Goal: Check status: Check status

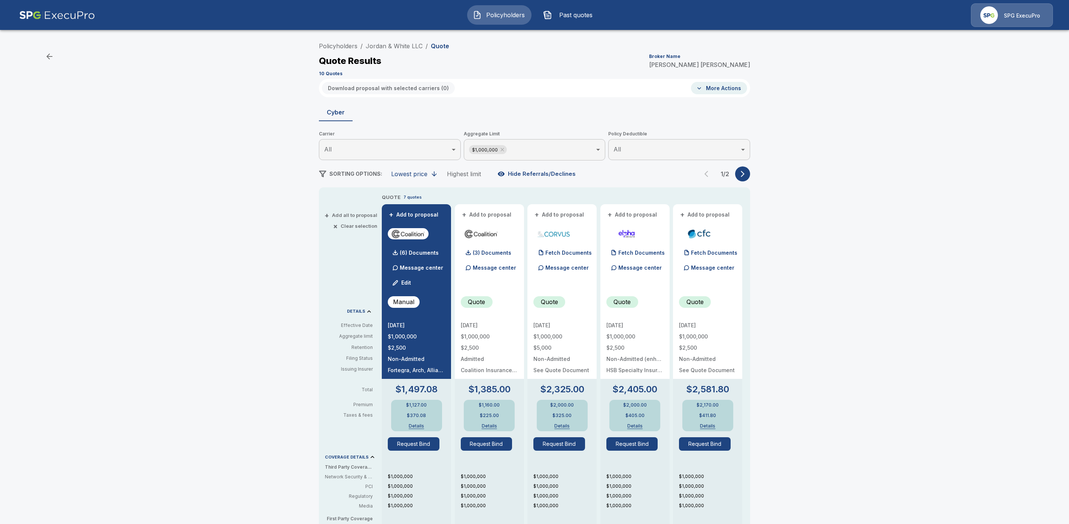
click at [342, 50] on li "Policyholders" at bounding box center [338, 46] width 39 height 9
click at [347, 45] on link "Policyholders" at bounding box center [338, 45] width 39 height 7
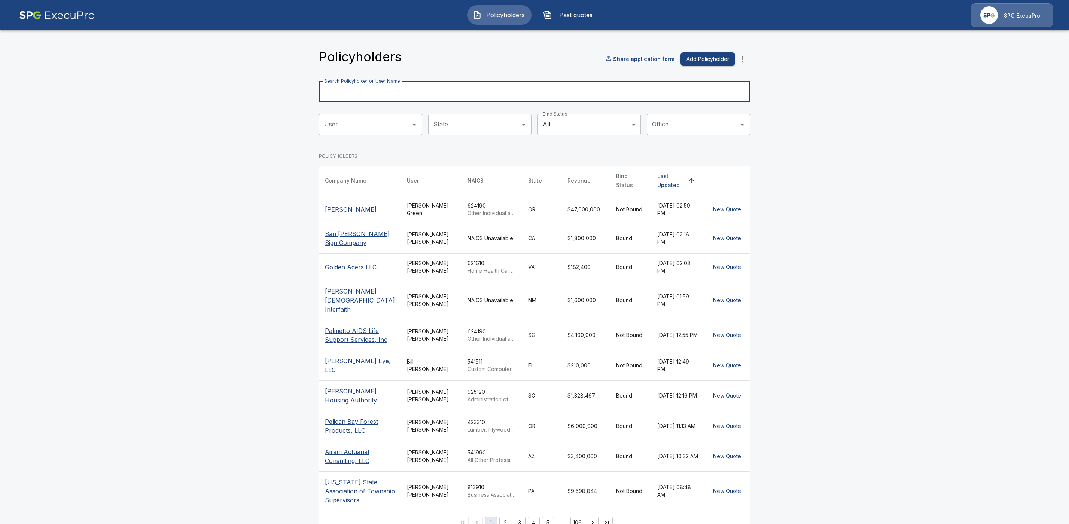
click at [395, 94] on input "Search Policyholder or User Name" at bounding box center [530, 91] width 423 height 21
paste input "**********"
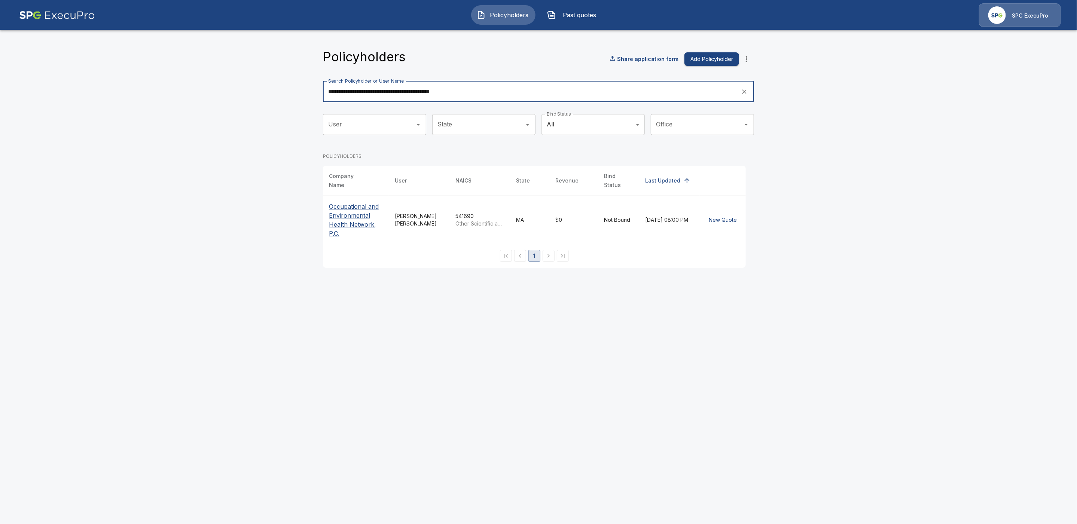
type input "**********"
click at [360, 217] on p "Occupational and Environmental Health Network, P.C." at bounding box center [356, 220] width 54 height 36
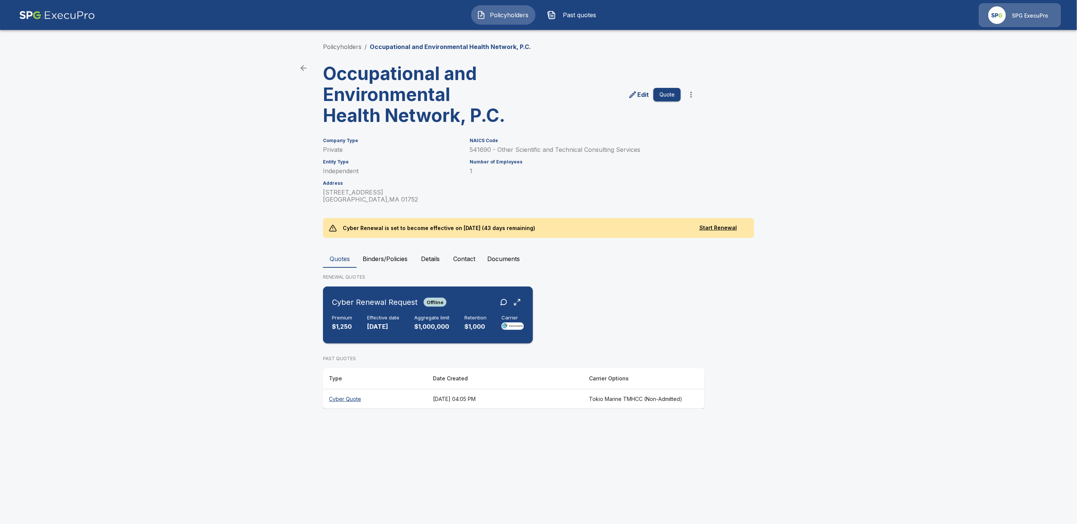
click at [455, 321] on div "Premium $1,250 Effective date [DATE] Aggregate limit $1,000,000 Retention $1,00…" at bounding box center [428, 323] width 192 height 16
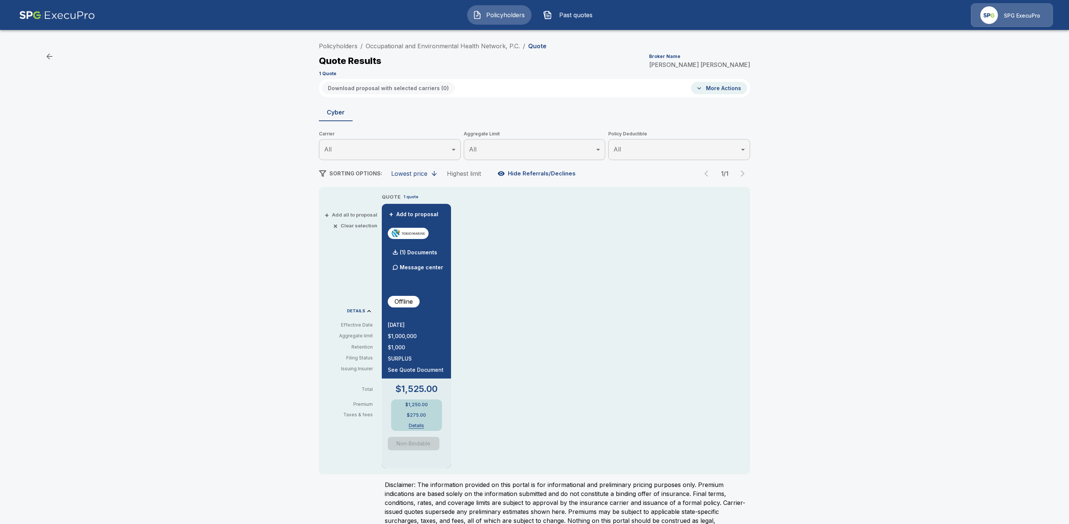
click at [422, 427] on button "Details" at bounding box center [417, 426] width 30 height 4
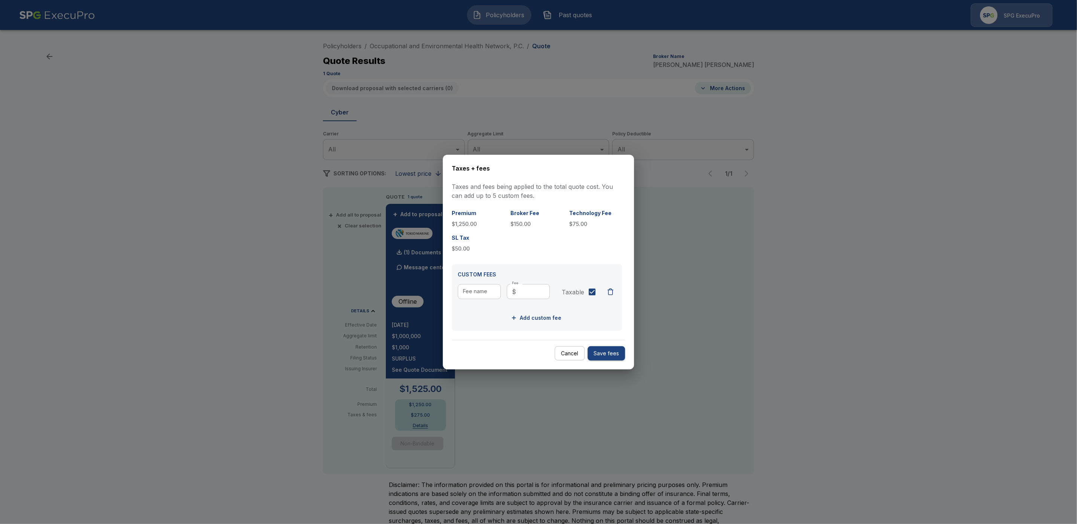
click at [807, 386] on div at bounding box center [538, 262] width 1077 height 524
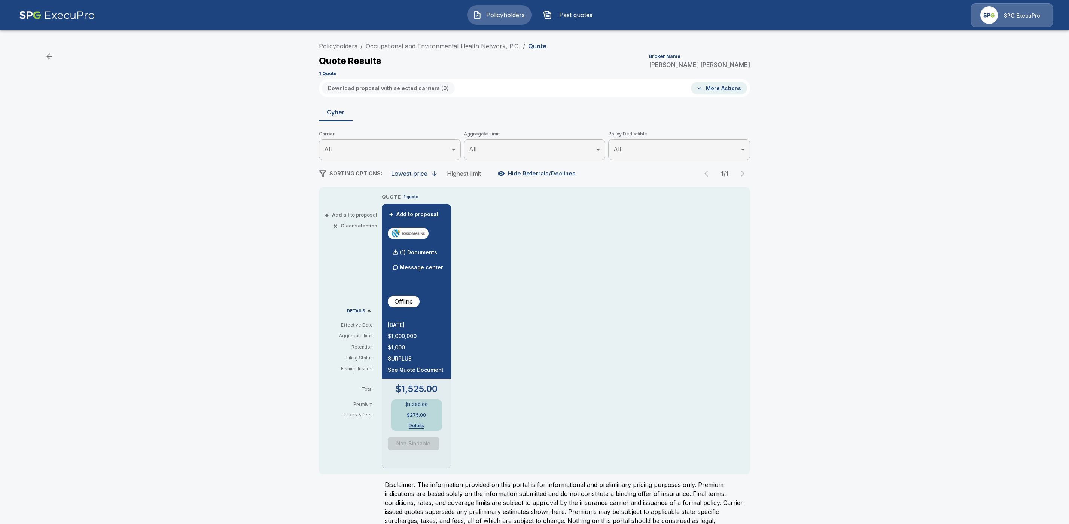
click at [427, 424] on button "Details" at bounding box center [417, 426] width 30 height 4
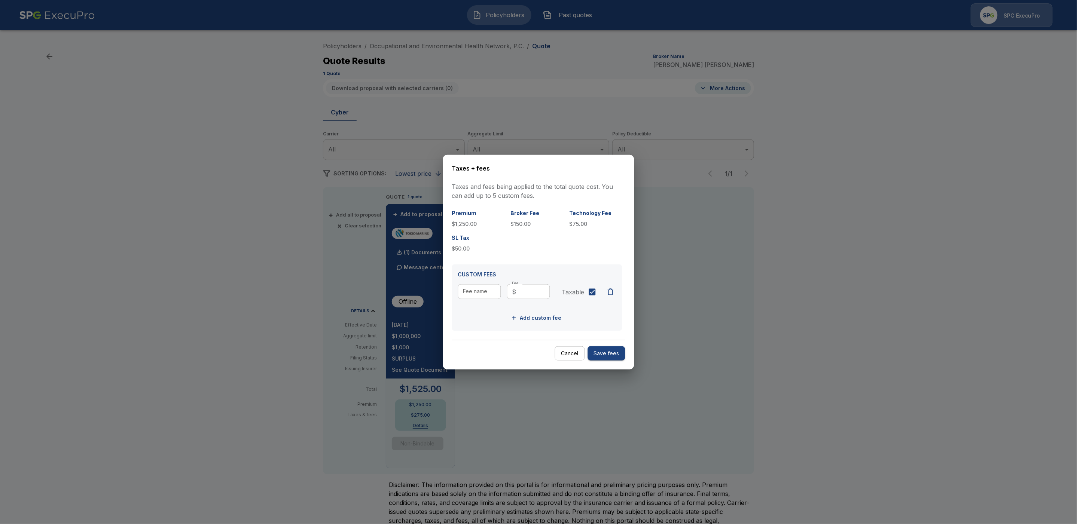
click at [749, 388] on div at bounding box center [538, 262] width 1077 height 524
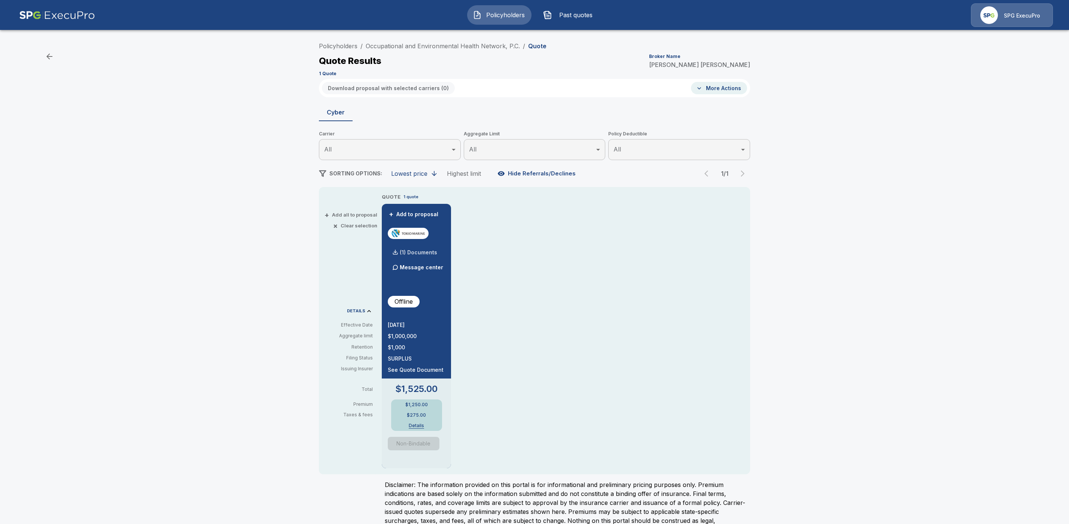
click at [419, 251] on p "(1) Documents" at bounding box center [418, 252] width 37 height 5
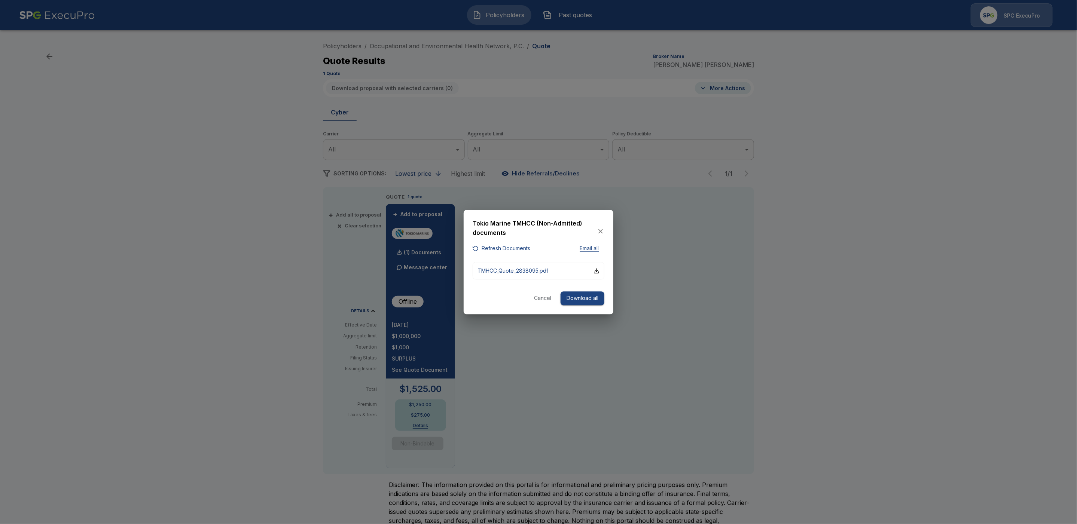
click at [518, 247] on button "Refresh Documents" at bounding box center [502, 248] width 58 height 9
click at [493, 246] on button "Refresh Documents" at bounding box center [502, 248] width 58 height 9
click at [599, 271] on div "button" at bounding box center [597, 271] width 6 height 6
